Goal: Transaction & Acquisition: Purchase product/service

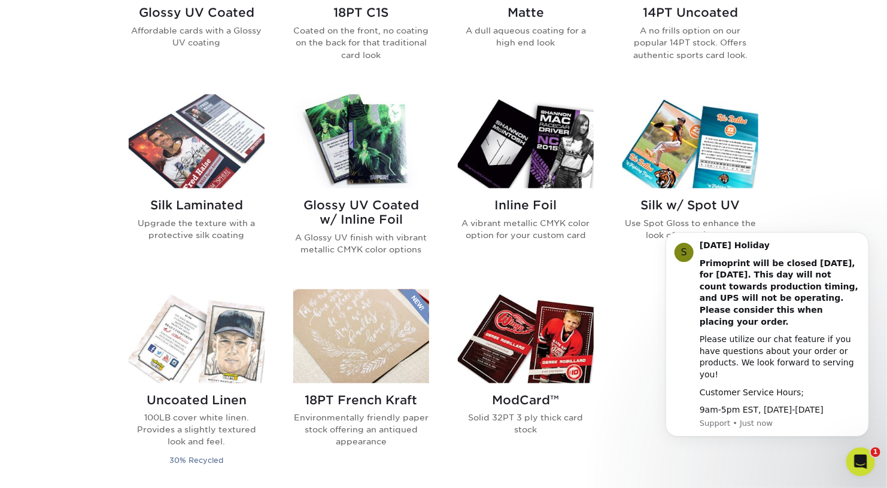
scroll to position [723, 0]
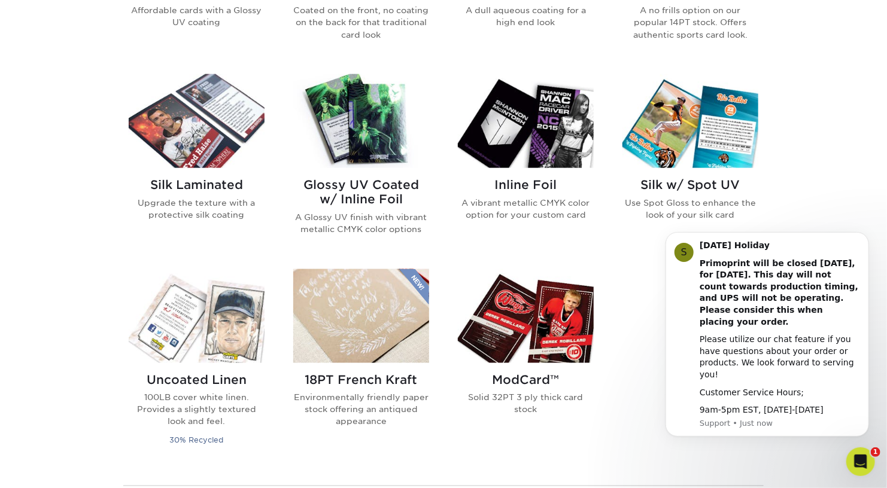
click at [388, 147] on img at bounding box center [361, 121] width 136 height 94
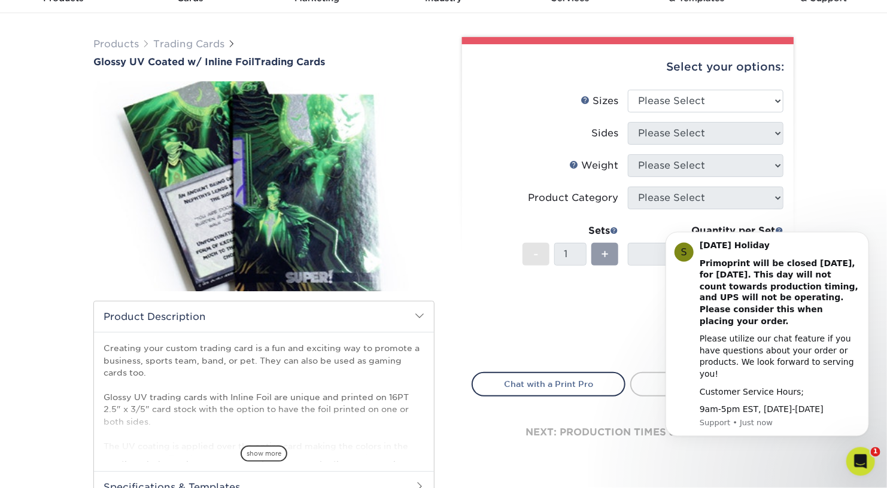
scroll to position [80, 0]
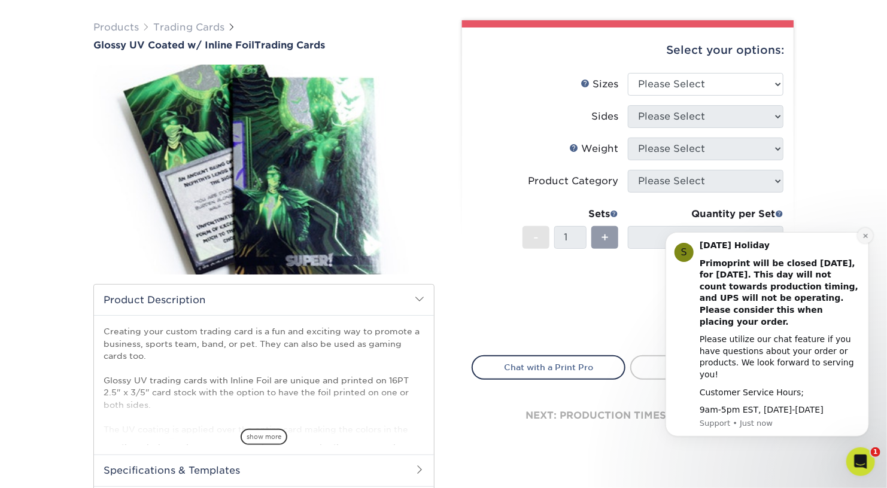
click at [864, 238] on button "Dismiss notification" at bounding box center [865, 235] width 16 height 16
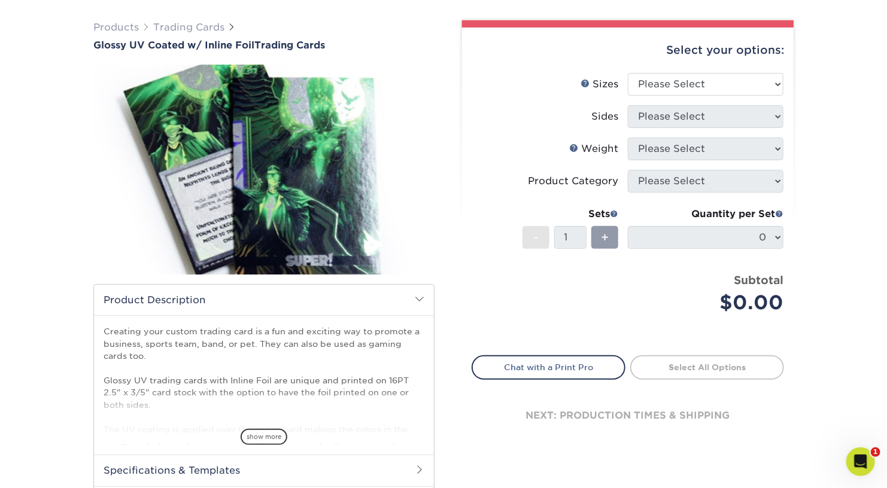
scroll to position [160, 0]
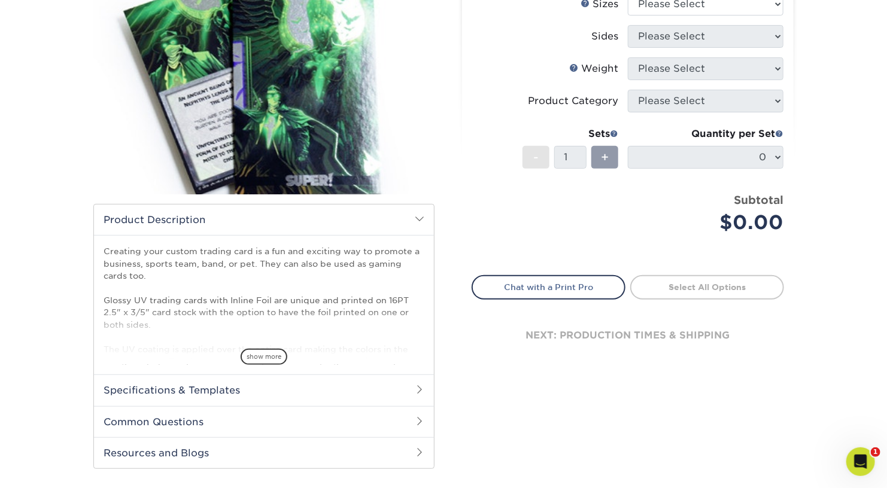
click at [680, 331] on div "next: production times & shipping" at bounding box center [628, 336] width 312 height 72
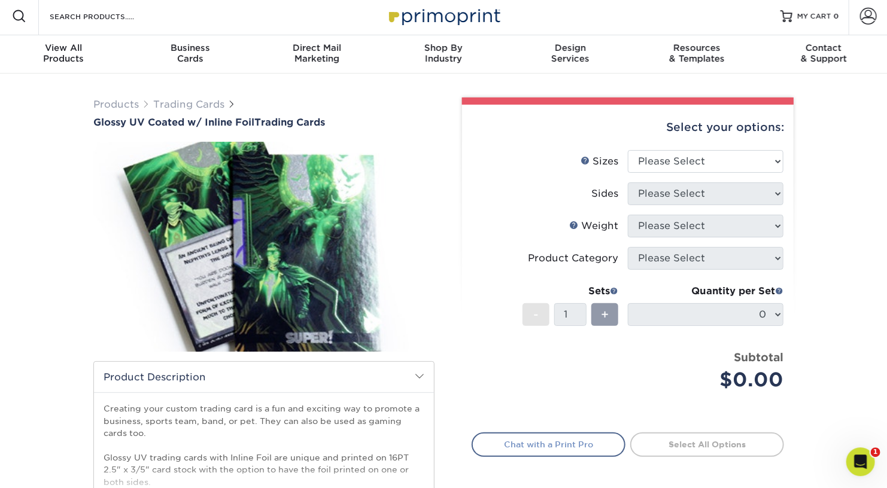
scroll to position [0, 0]
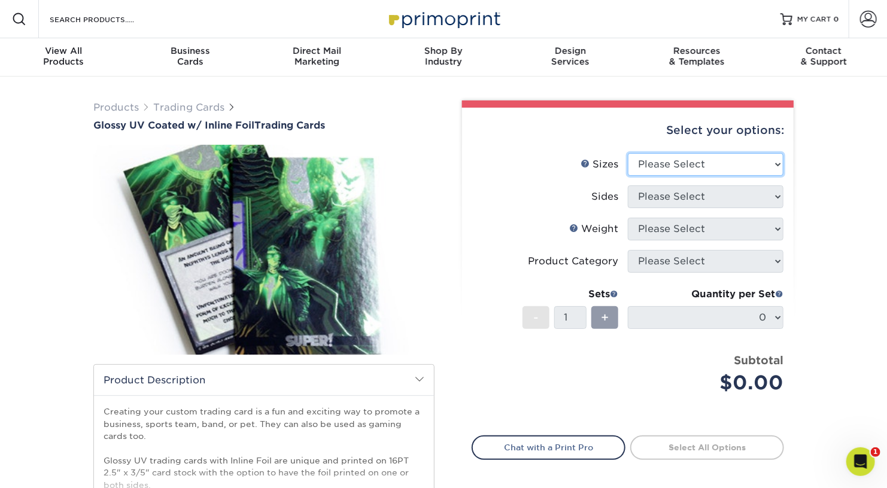
click at [628, 153] on select "Please Select 2.5" x 3.5"" at bounding box center [706, 164] width 156 height 23
select select "2.50x3.50"
click option "2.5" x 3.5"" at bounding box center [0, 0] width 0 height 0
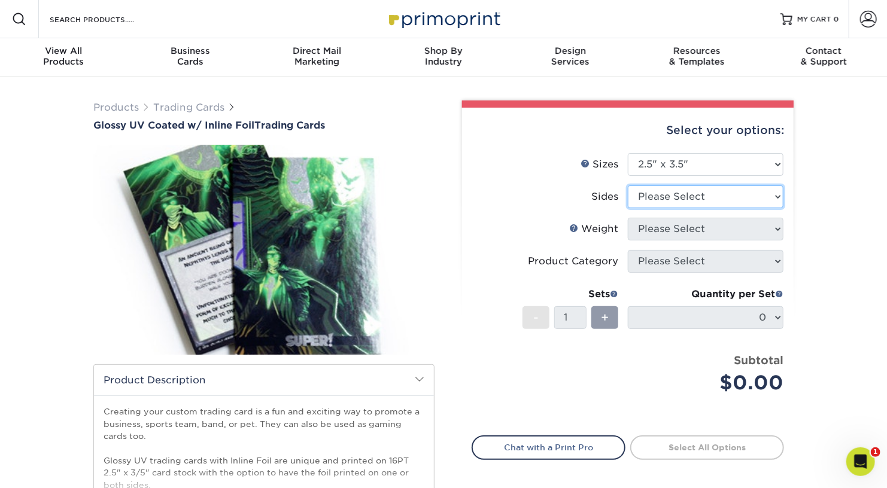
click at [628, 185] on select "Please Select Print Both Sides - Foil Back Only Print Both Sides - Foil Both Si…" at bounding box center [706, 196] width 156 height 23
select select "a75ac2f1-9911-48d6-841d-245b5ac08f27"
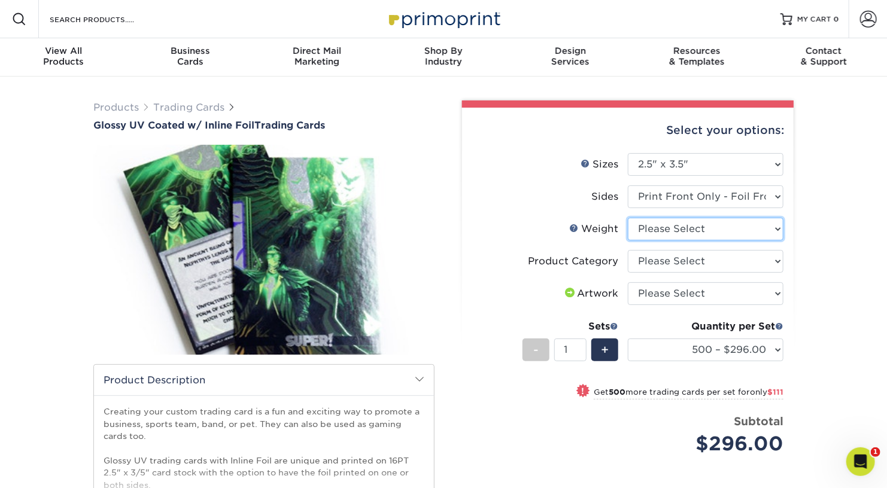
click at [628, 218] on select "Please Select 16PT" at bounding box center [706, 229] width 156 height 23
select select "16PT"
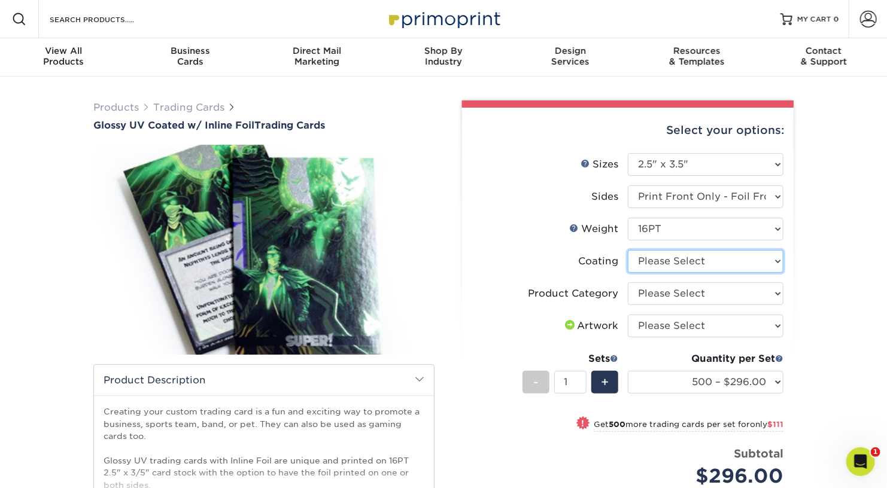
click at [628, 250] on select at bounding box center [706, 261] width 156 height 23
select select "ae367451-b2b8-45df-a344-0f05b6a12993"
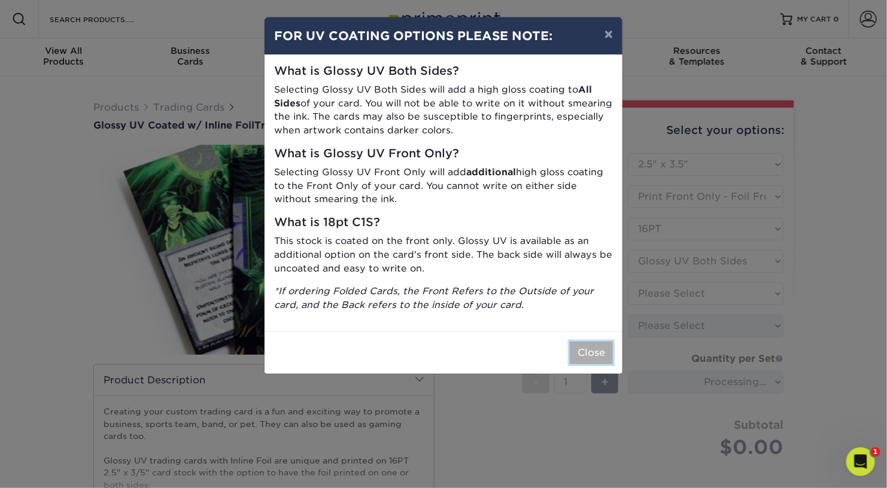
click at [606, 351] on button "Close" at bounding box center [591, 353] width 43 height 23
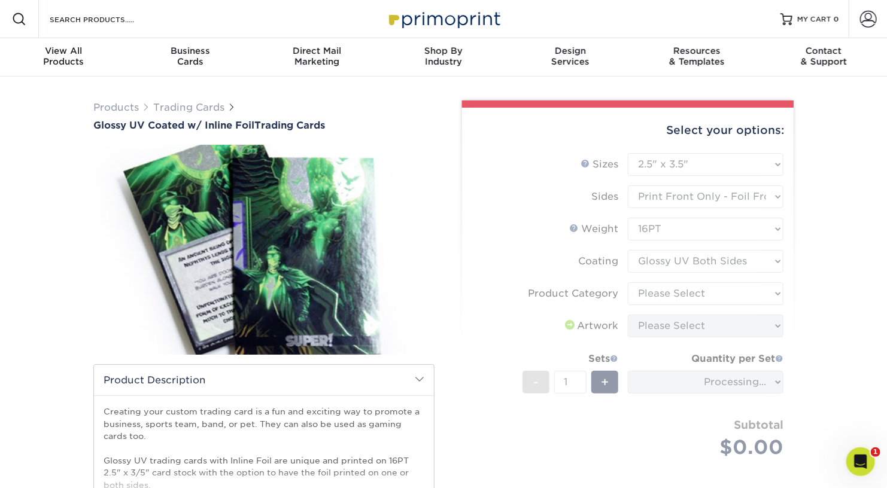
scroll to position [321, 0]
